Goal: Find contact information: Find contact information

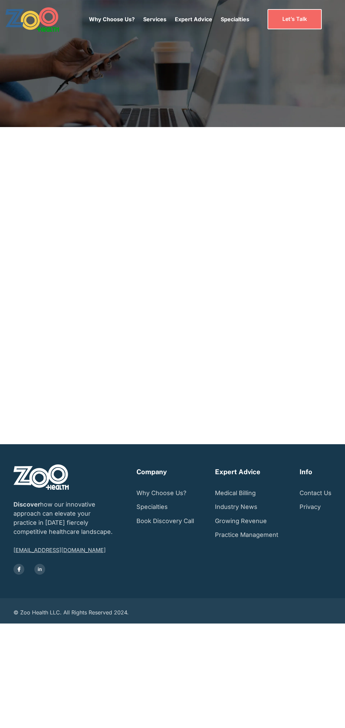
click at [294, 19] on link "Let’s Talk" at bounding box center [295, 19] width 54 height 20
click at [40, 552] on link "discover@zoo.health" at bounding box center [59, 550] width 92 height 7
click at [245, 538] on link "Practice Management" at bounding box center [246, 535] width 63 height 14
